Goal: Task Accomplishment & Management: Use online tool/utility

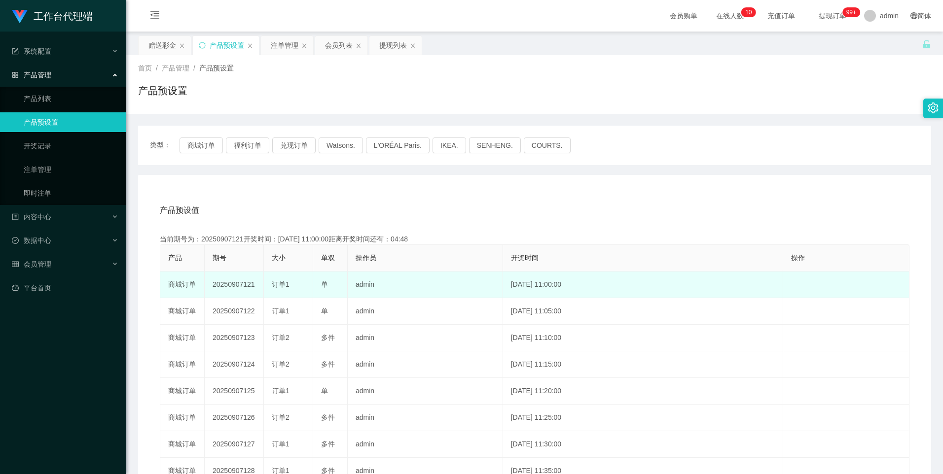
click at [239, 285] on td "20250907121" at bounding box center [234, 285] width 59 height 27
copy td "20250907121"
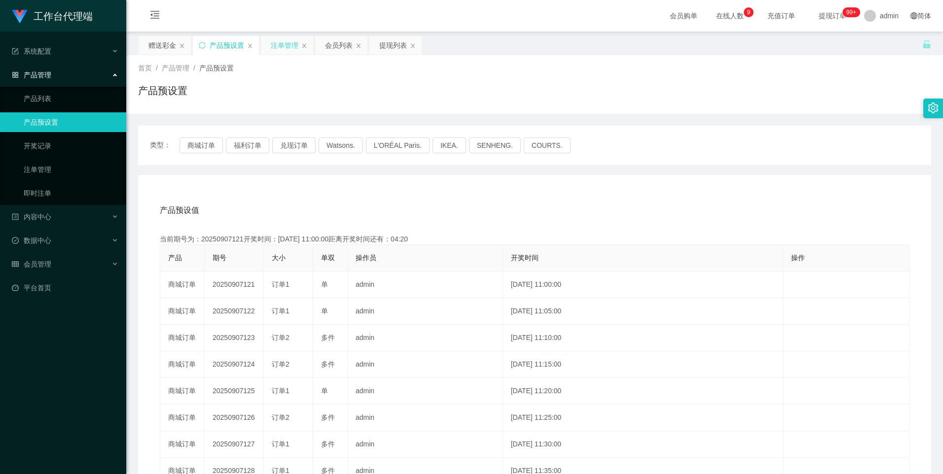
click at [283, 44] on div "注单管理" at bounding box center [285, 45] width 28 height 19
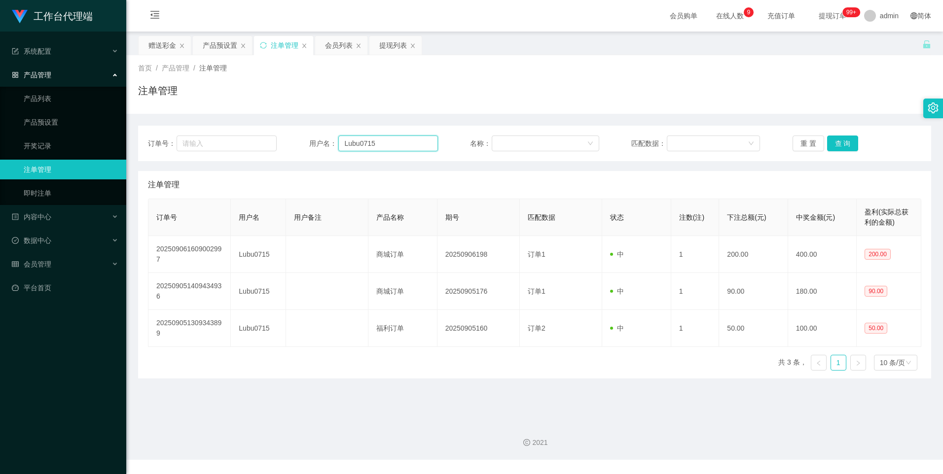
click at [420, 140] on input "Lubu0715" at bounding box center [388, 144] width 100 height 16
click at [419, 143] on input "Lubu0715" at bounding box center [388, 144] width 100 height 16
click at [419, 146] on input "Lubu0715" at bounding box center [388, 144] width 100 height 16
click at [419, 145] on input "Lubu0715" at bounding box center [388, 144] width 100 height 16
click at [853, 146] on button "查 询" at bounding box center [843, 144] width 32 height 16
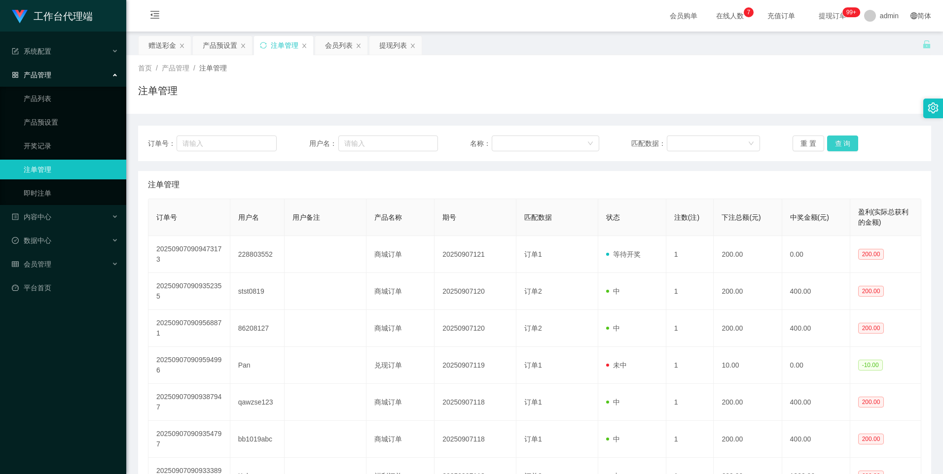
click at [843, 142] on button "查 询" at bounding box center [843, 144] width 32 height 16
click at [843, 142] on div "重 置 查 询" at bounding box center [856, 144] width 129 height 16
click at [843, 142] on button "查 询" at bounding box center [843, 144] width 32 height 16
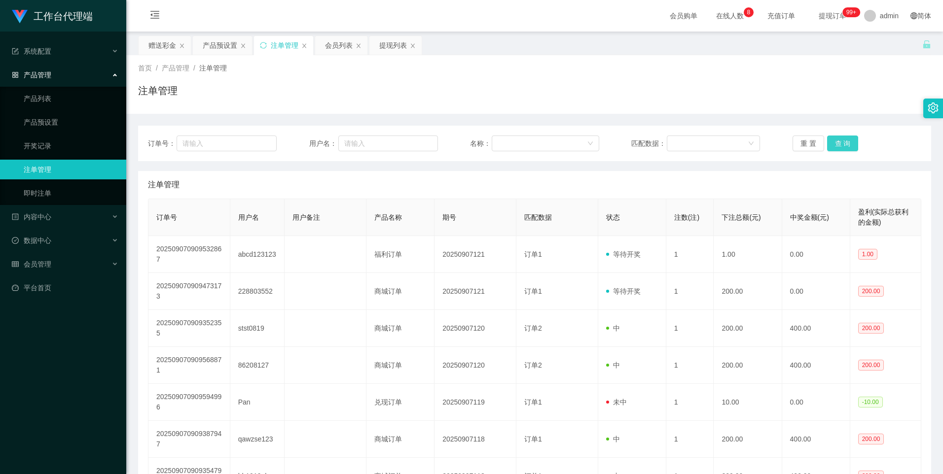
click at [843, 142] on button "查 询" at bounding box center [843, 144] width 32 height 16
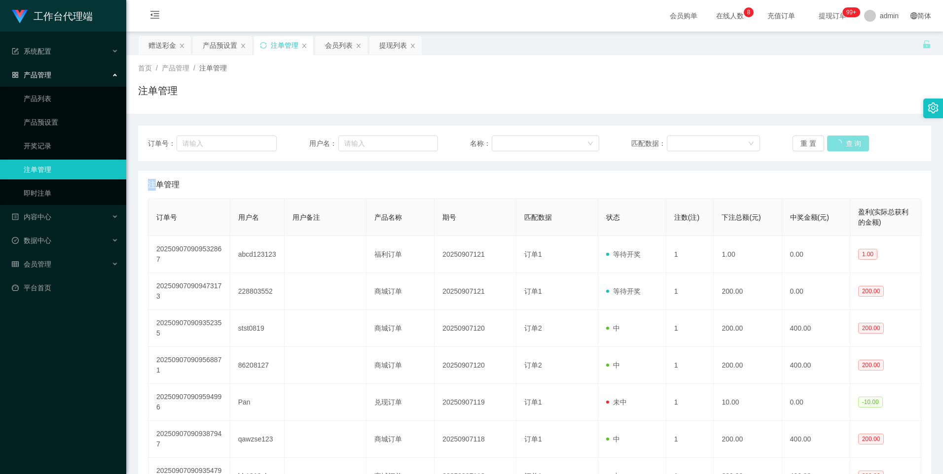
click at [843, 142] on div "重 置 查 询" at bounding box center [856, 144] width 129 height 16
click at [831, 143] on button "查 询" at bounding box center [843, 144] width 32 height 16
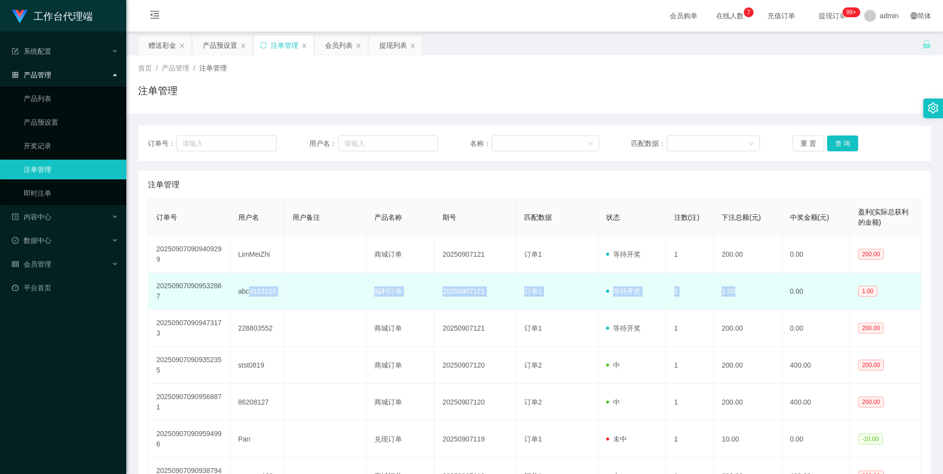
drag, startPoint x: 248, startPoint y: 294, endPoint x: 733, endPoint y: 288, distance: 484.2
click at [733, 288] on tr "202509070909532867 abcd123123 福利订单 20250907121 订单1 等待开奖 1 1.00 0.00 1.00" at bounding box center [534, 291] width 773 height 37
click at [265, 301] on td "abcd123123" at bounding box center [257, 291] width 55 height 37
click at [256, 293] on td "abcd123123" at bounding box center [257, 291] width 55 height 37
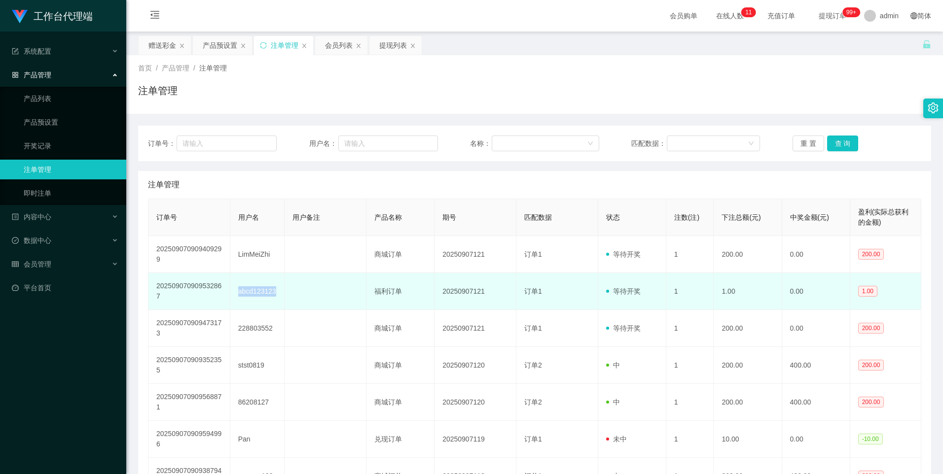
click at [256, 293] on td "abcd123123" at bounding box center [257, 291] width 55 height 37
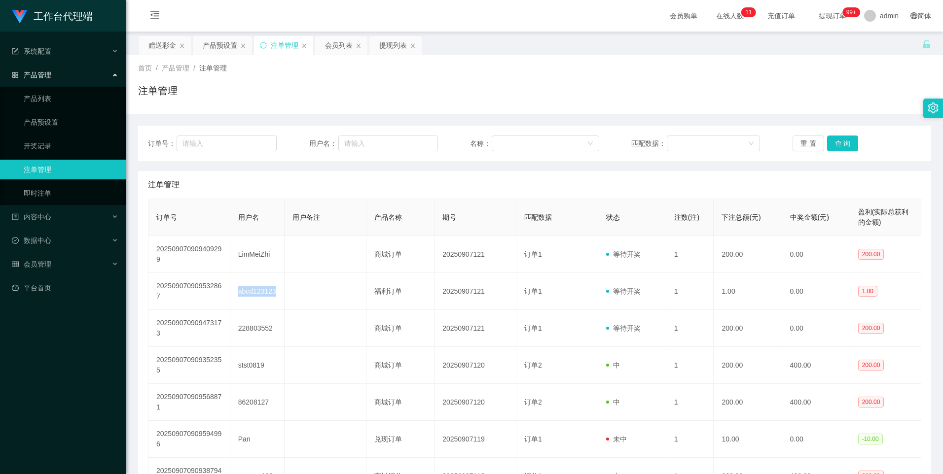
copy td "abcd123123"
drag, startPoint x: 162, startPoint y: 47, endPoint x: 238, endPoint y: 110, distance: 98.0
click at [162, 47] on div "赠送彩金" at bounding box center [162, 45] width 28 height 19
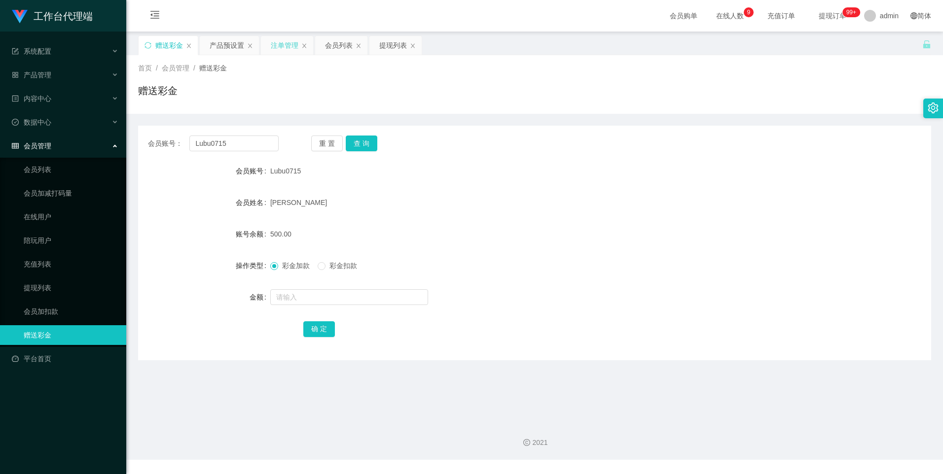
click at [285, 44] on div "注单管理" at bounding box center [285, 45] width 28 height 19
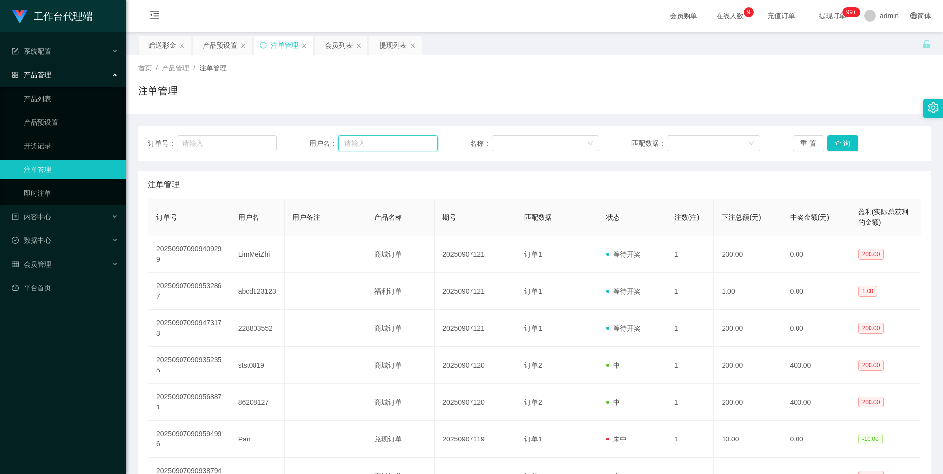
click at [403, 142] on input "text" at bounding box center [388, 144] width 100 height 16
paste input "abcd123123"
type input "abcd123123"
click at [843, 141] on button "查 询" at bounding box center [843, 144] width 32 height 16
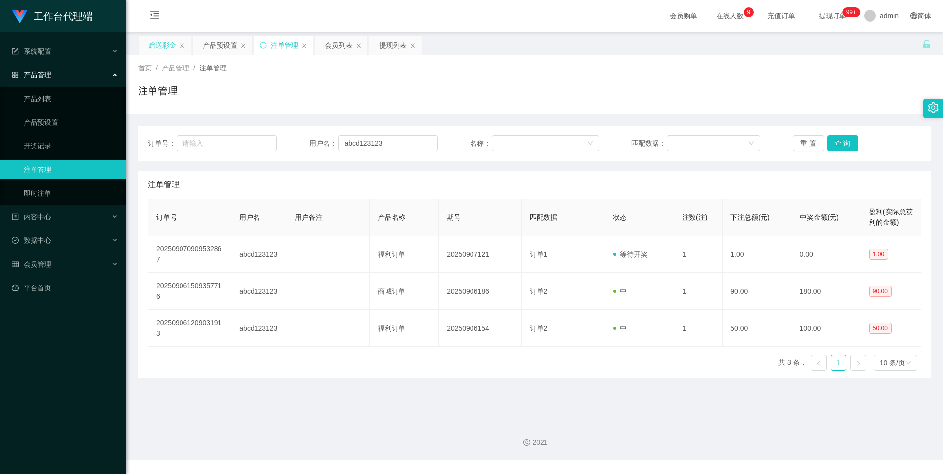
click at [158, 50] on div "赠送彩金" at bounding box center [162, 45] width 28 height 19
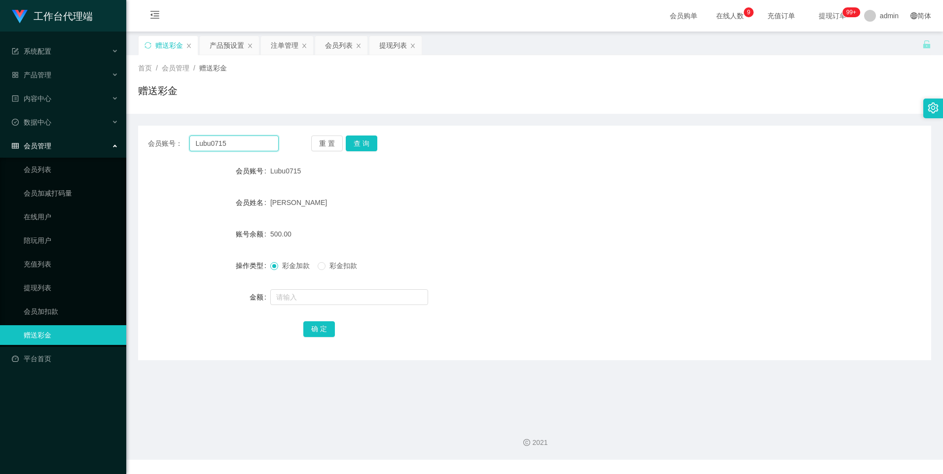
click at [245, 146] on input "Lubu0715" at bounding box center [233, 144] width 89 height 16
paste input "abcd123123"
type input "abcd123123"
click at [359, 143] on button "查 询" at bounding box center [362, 144] width 32 height 16
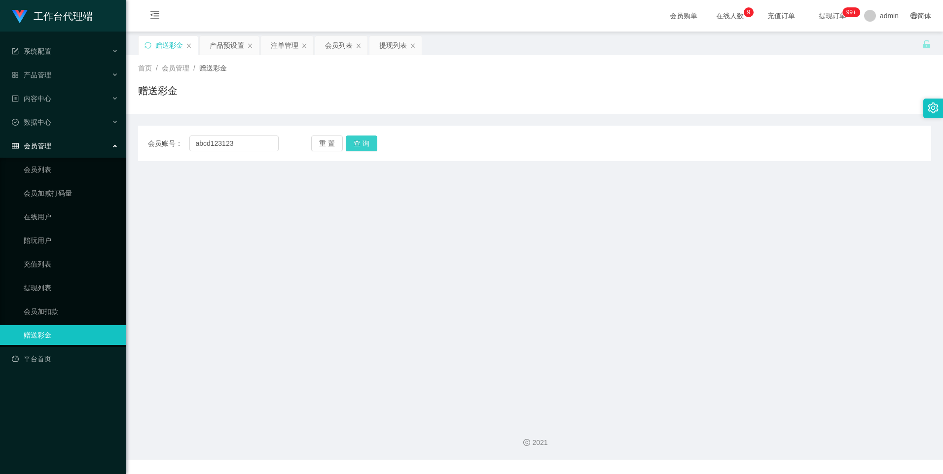
click at [352, 144] on button "查 询" at bounding box center [362, 144] width 32 height 16
click at [278, 47] on div "注单管理" at bounding box center [285, 45] width 28 height 19
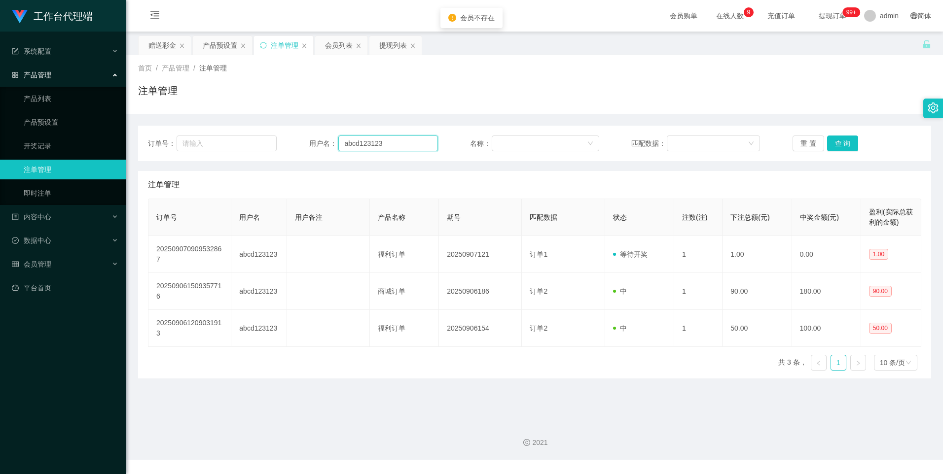
click at [404, 147] on input "abcd123123" at bounding box center [388, 144] width 100 height 16
click at [158, 49] on div "赠送彩金" at bounding box center [162, 45] width 28 height 19
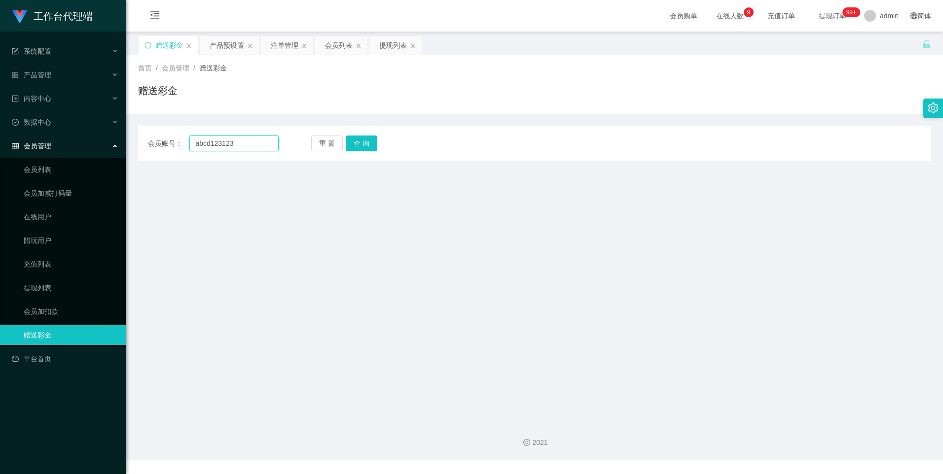
click at [237, 141] on input "abcd123123" at bounding box center [233, 144] width 89 height 16
click at [249, 145] on input "abcd123123" at bounding box center [233, 144] width 89 height 16
type input "abcd123123"
click at [361, 149] on button "查 询" at bounding box center [362, 144] width 32 height 16
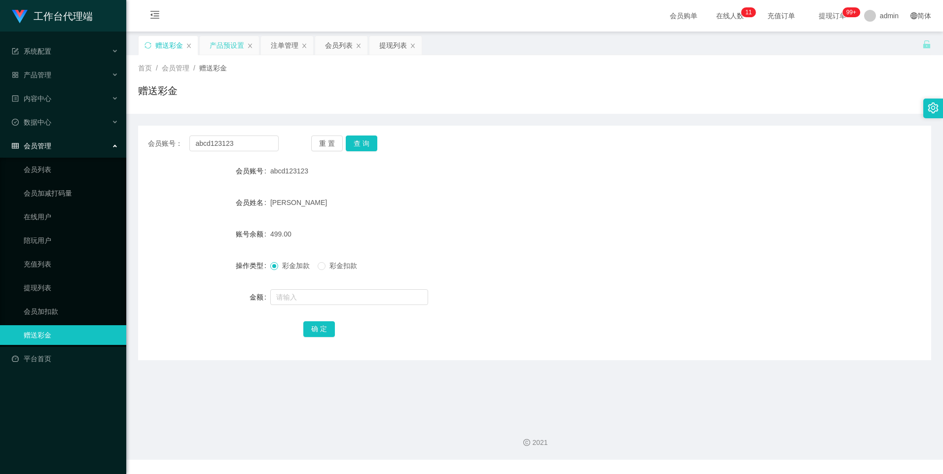
click at [226, 49] on div "产品预设置" at bounding box center [227, 45] width 35 height 19
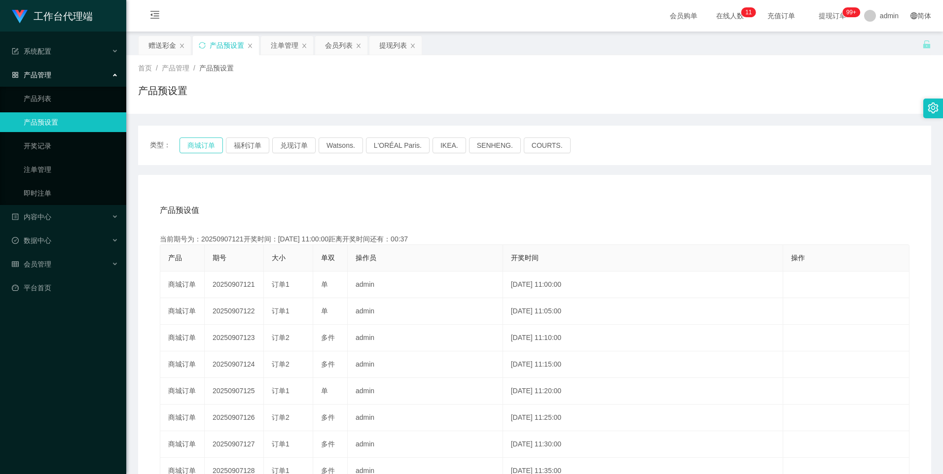
click at [201, 149] on button "商城订单" at bounding box center [200, 146] width 43 height 16
click at [282, 49] on div "注单管理" at bounding box center [285, 45] width 28 height 19
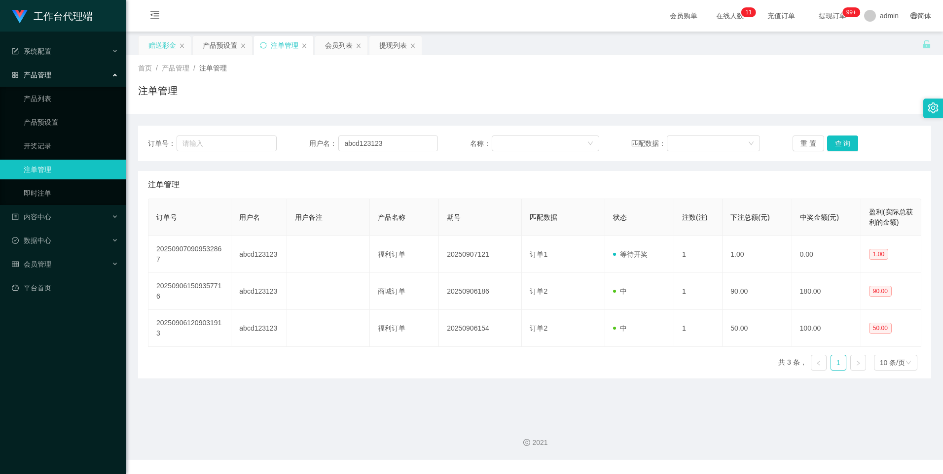
click at [166, 47] on div "赠送彩金" at bounding box center [162, 45] width 28 height 19
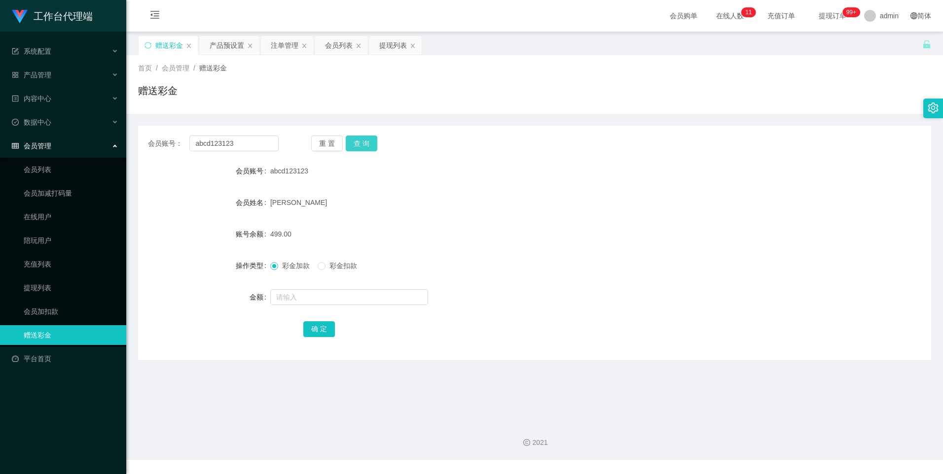
click at [365, 140] on button "查 询" at bounding box center [362, 144] width 32 height 16
click at [359, 149] on button "查 询" at bounding box center [362, 144] width 32 height 16
click at [223, 51] on div "产品预设置" at bounding box center [227, 45] width 35 height 19
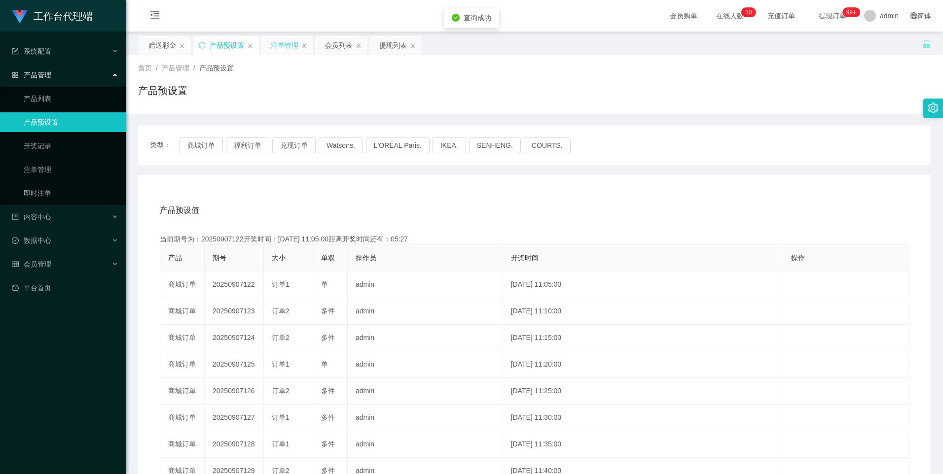
click at [279, 45] on div "注单管理" at bounding box center [285, 45] width 28 height 19
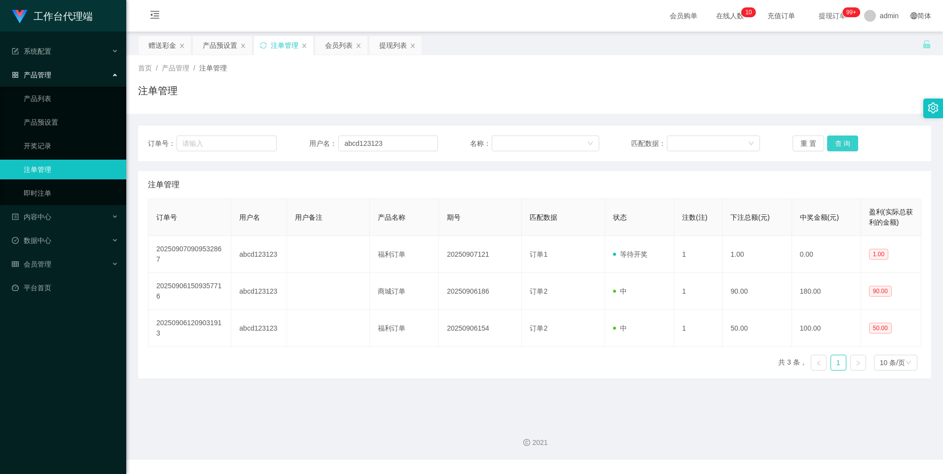
click at [830, 141] on button "查 询" at bounding box center [843, 144] width 32 height 16
click at [836, 144] on button "查 询" at bounding box center [843, 144] width 32 height 16
click at [163, 42] on div "赠送彩金" at bounding box center [162, 45] width 28 height 19
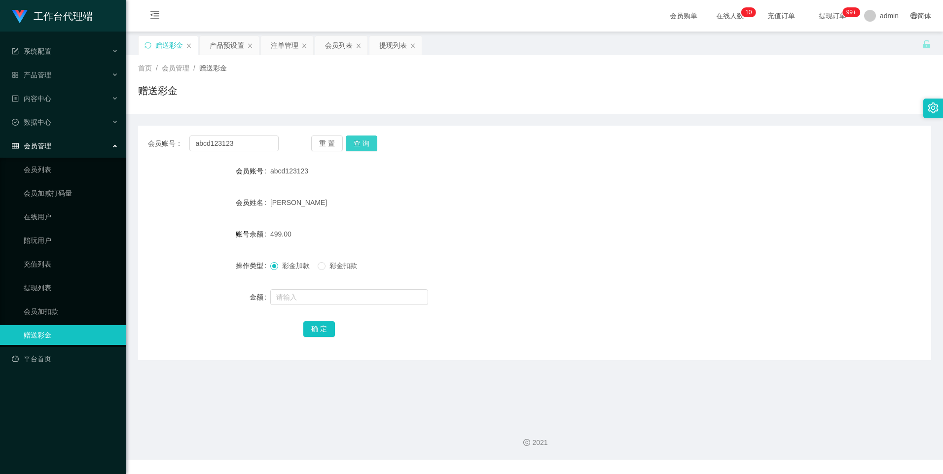
click at [358, 144] on button "查 询" at bounding box center [362, 144] width 32 height 16
click at [297, 302] on input "text" at bounding box center [349, 297] width 158 height 16
type input "201"
click at [308, 323] on button "确 定" at bounding box center [319, 329] width 32 height 16
click at [351, 142] on button "查 询" at bounding box center [362, 144] width 32 height 16
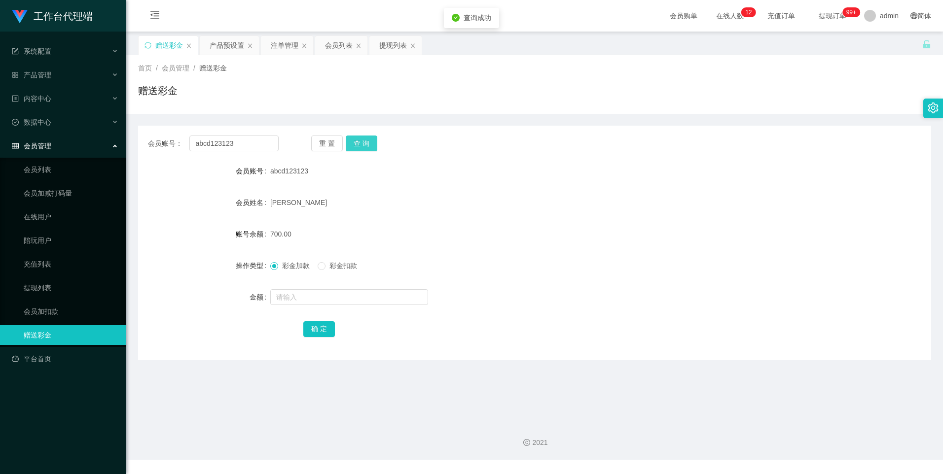
click at [356, 142] on button "查 询" at bounding box center [362, 144] width 32 height 16
click at [360, 141] on button "查 询" at bounding box center [362, 144] width 32 height 16
